Goal: Communication & Community: Answer question/provide support

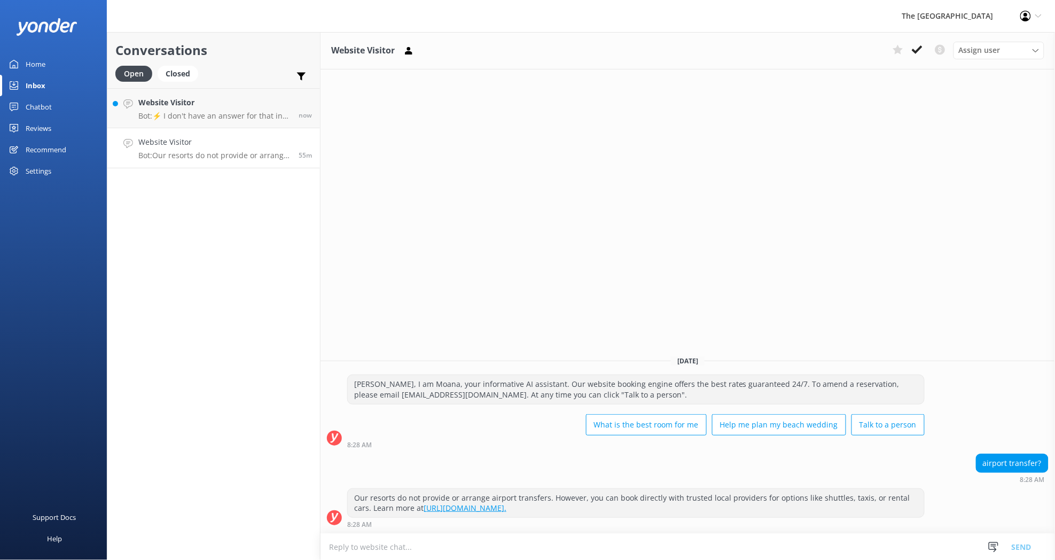
click at [222, 160] on link "Website Visitor Bot: Our resorts do not provide or arrange airport transfers. H…" at bounding box center [213, 148] width 213 height 40
click at [916, 54] on icon at bounding box center [917, 49] width 11 height 11
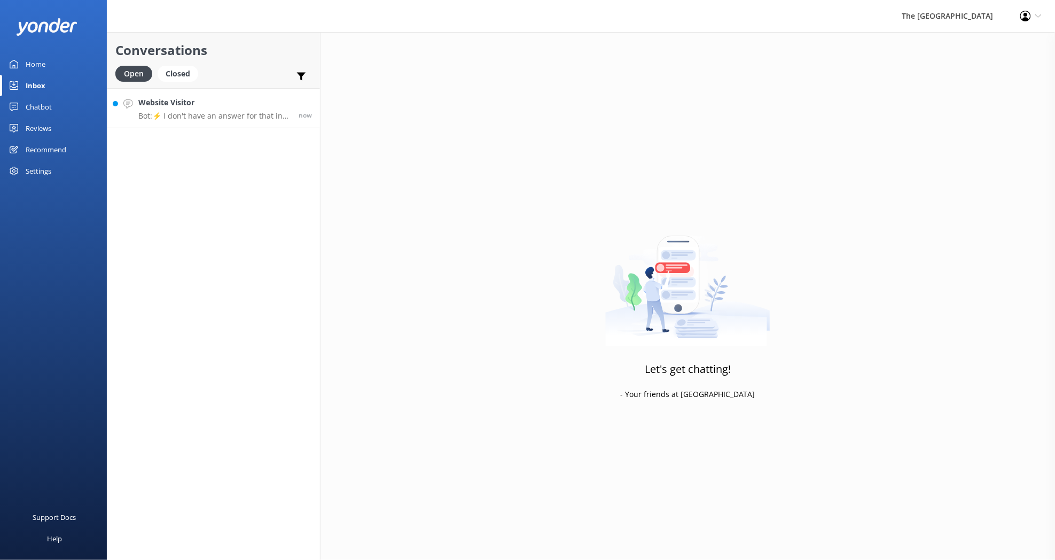
click at [205, 110] on div "Website Visitor Bot: ⚡ I don't have an answer for that in my knowledge base. Pl…" at bounding box center [214, 108] width 152 height 23
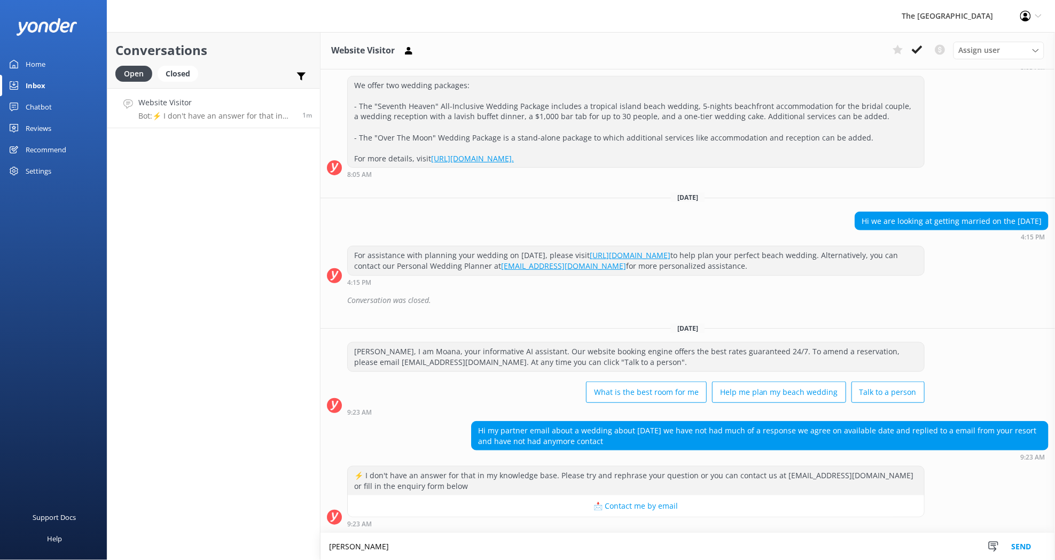
scroll to position [100, 0]
drag, startPoint x: 472, startPoint y: 258, endPoint x: 485, endPoint y: 265, distance: 14.8
click at [485, 265] on div "For assistance with planning your wedding on [DATE], please visit [URL][DOMAIN_…" at bounding box center [636, 260] width 576 height 28
copy div "Alternatively, you can contact our Personal Wedding Planner at [EMAIL_ADDRESS][…"
click at [603, 544] on textarea "[PERSON_NAME] we apologize if no one has gotten back to you on your message" at bounding box center [687, 546] width 734 height 27
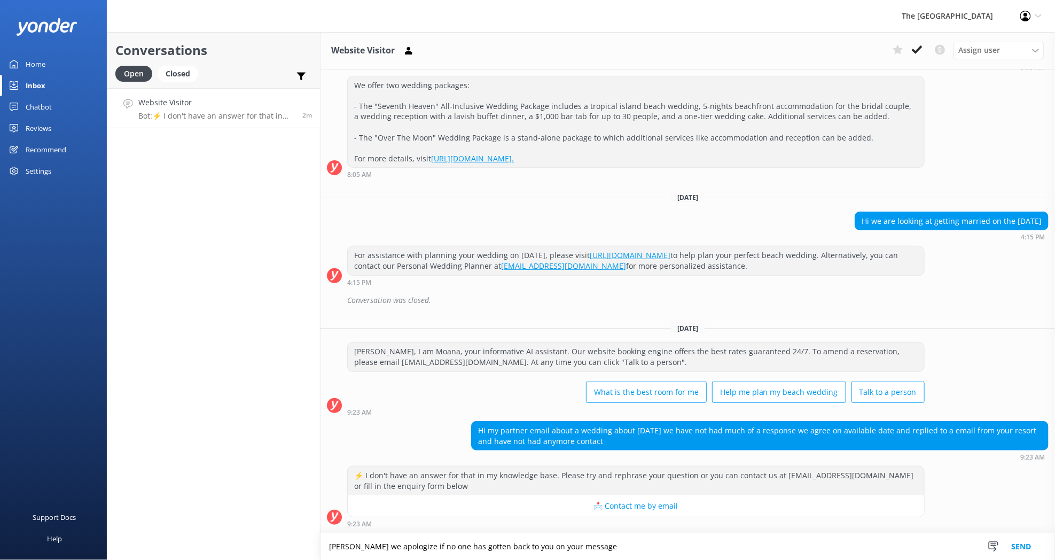
paste textarea "Alternatively, you can contact our Personal Wedding Planner at [EMAIL_ADDRESS][…"
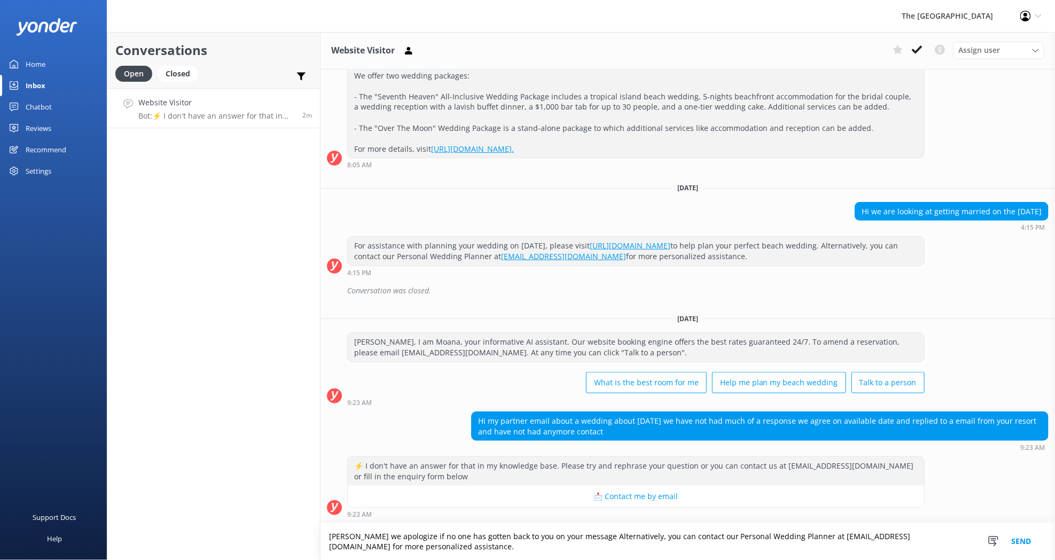
drag, startPoint x: 587, startPoint y: 540, endPoint x: 662, endPoint y: 539, distance: 74.8
click at [662, 539] on textarea "[PERSON_NAME] we apologize if no one has gotten back to you on your message Alt…" at bounding box center [687, 541] width 734 height 37
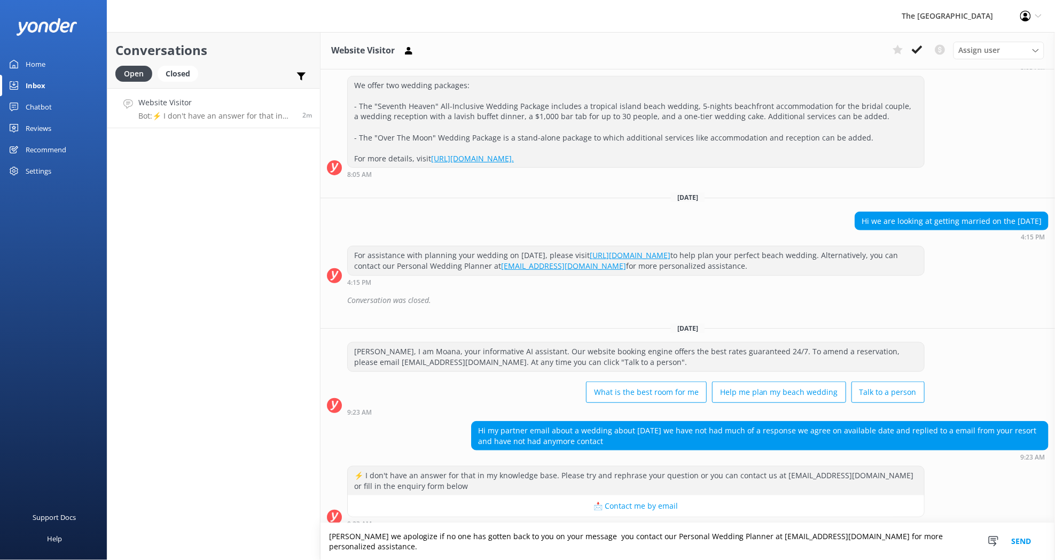
scroll to position [111, 0]
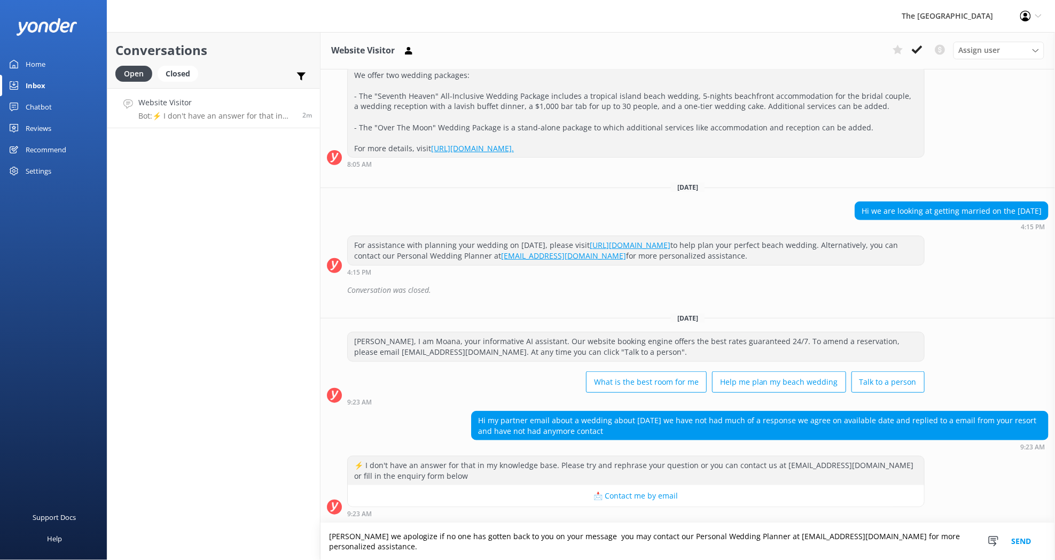
type textarea "[PERSON_NAME] we apologize if no one has gotten back to you on your message you…"
click at [1022, 543] on button "Send" at bounding box center [1021, 541] width 40 height 37
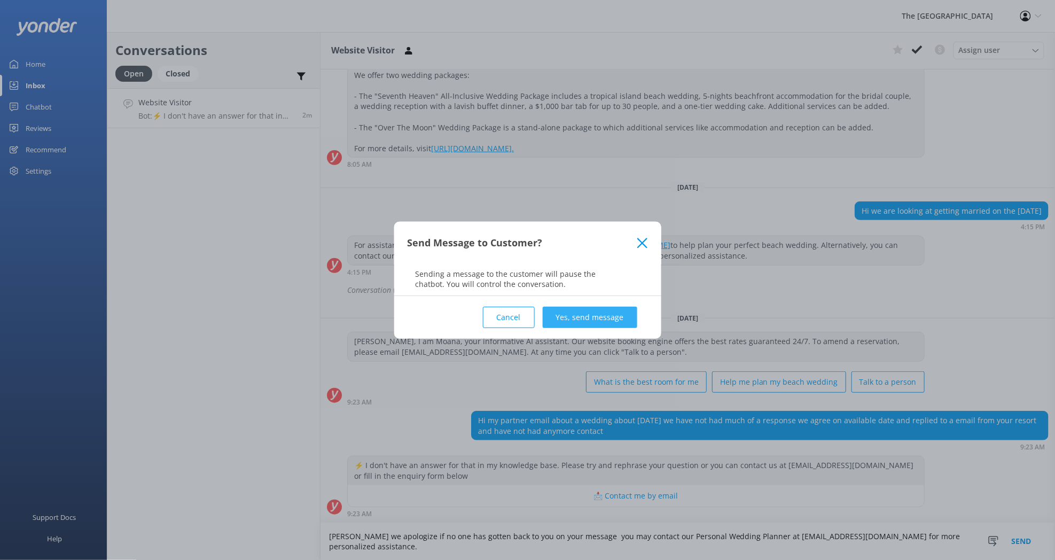
click at [598, 320] on button "Yes, send message" at bounding box center [590, 317] width 95 height 21
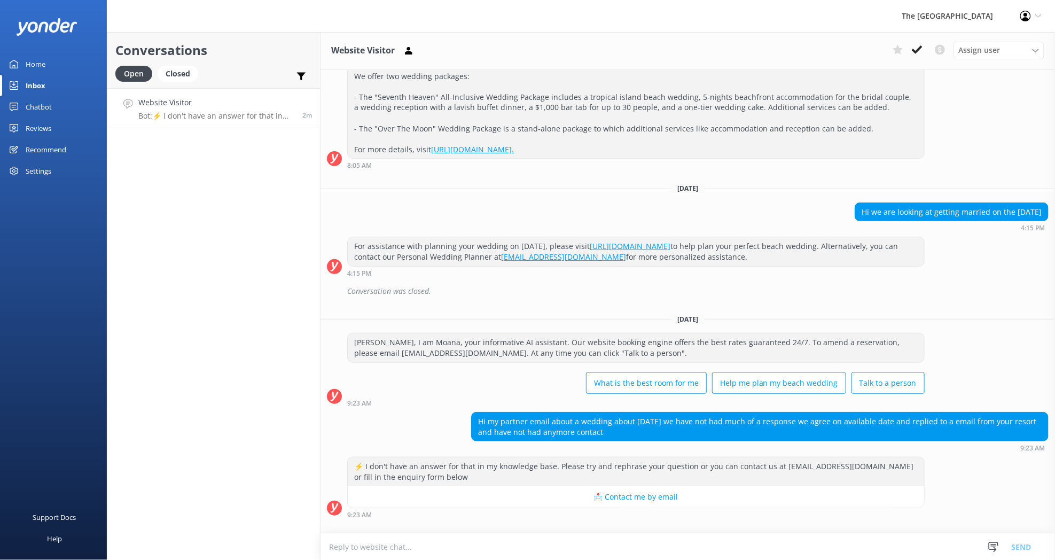
scroll to position [180, 0]
